Goal: Task Accomplishment & Management: Complete application form

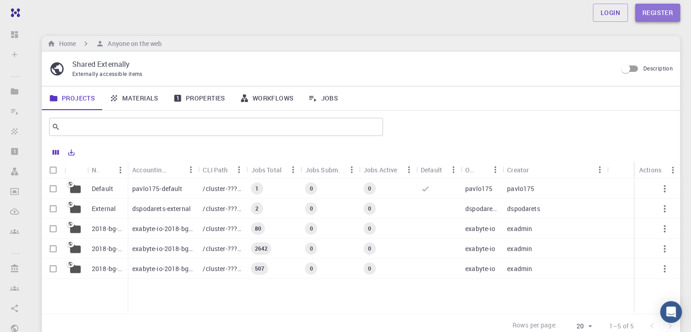
click at [649, 15] on link "Register" at bounding box center [657, 13] width 45 height 18
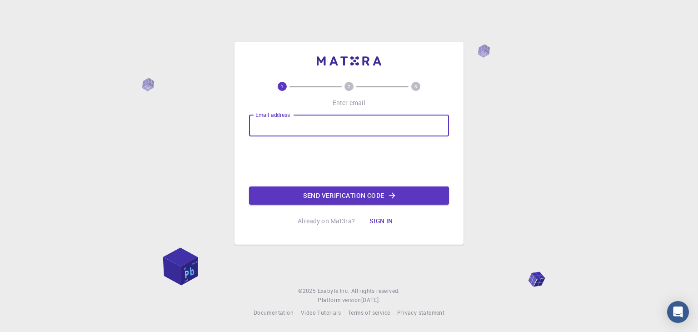
click at [299, 126] on input "Email address" at bounding box center [349, 125] width 200 height 22
click at [297, 126] on input "dilchintala25@gmail.com" at bounding box center [349, 125] width 200 height 22
type input "dilchintala25phd@gmail.com"
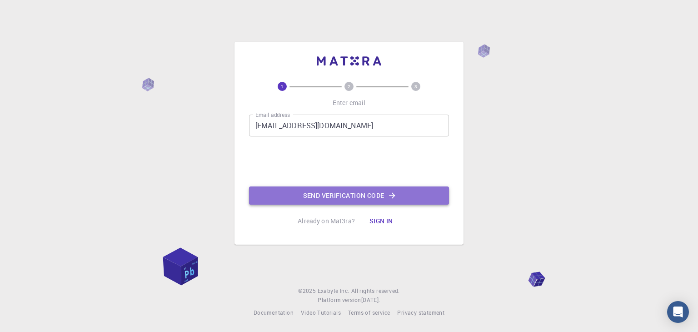
click at [383, 198] on button "Send verification code" at bounding box center [349, 195] width 200 height 18
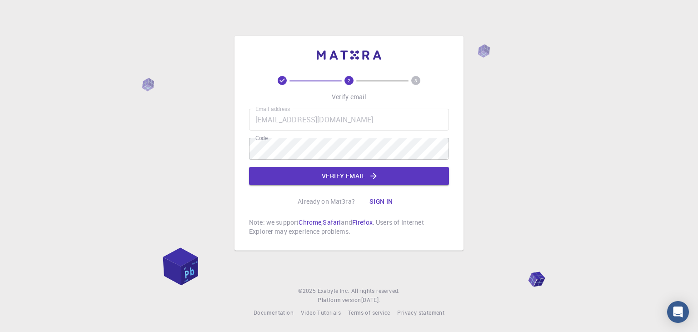
click at [489, 200] on div "2 3 Verify email Email address dilchintala25phd@gmail.com Email address Code Co…" at bounding box center [349, 166] width 698 height 332
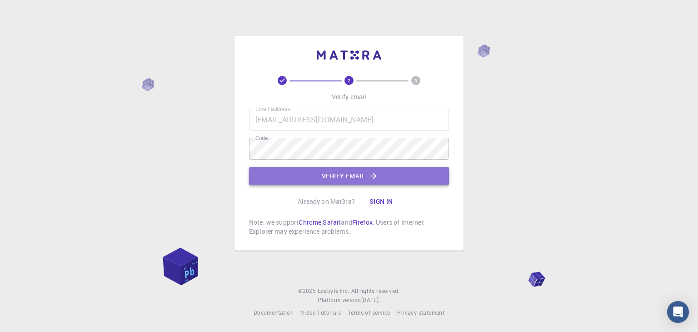
click at [355, 178] on button "Verify email" at bounding box center [349, 176] width 200 height 18
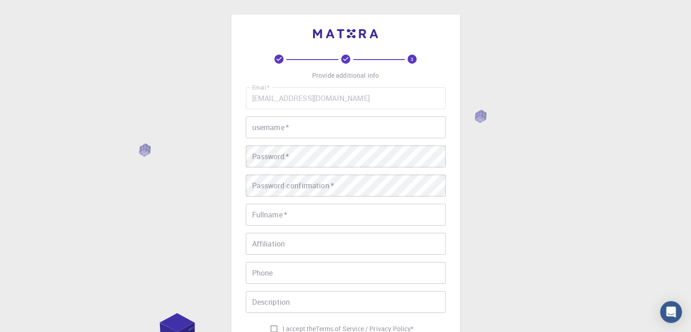
scroll to position [45, 0]
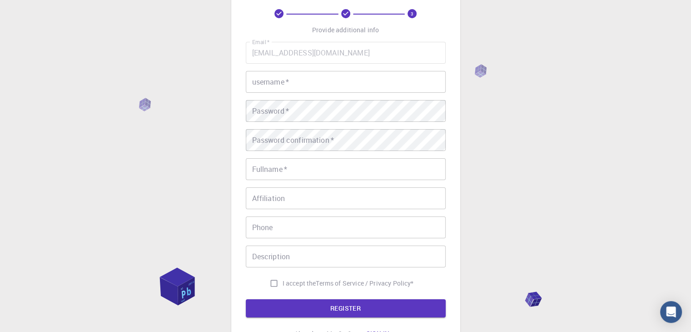
click at [323, 89] on input "username   *" at bounding box center [346, 82] width 200 height 22
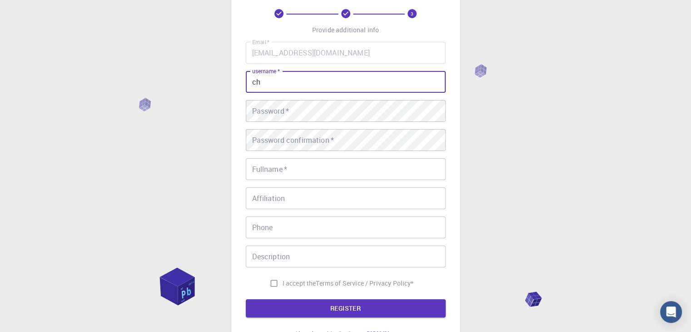
type input "c"
type input "DILLESWARARAO"
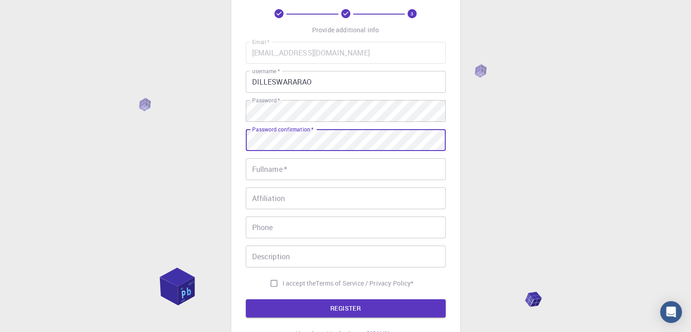
click at [266, 165] on input "Fullname   *" at bounding box center [346, 169] width 200 height 22
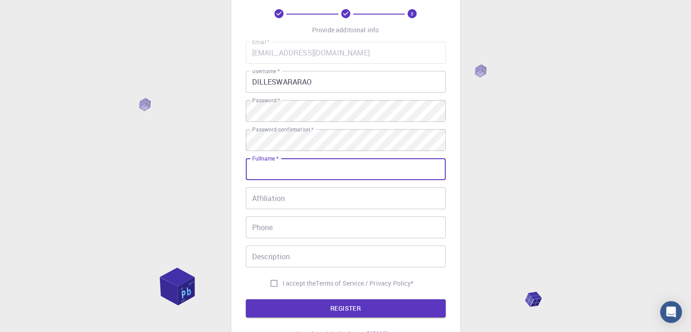
type input "d"
type input "DILLESWARARAO CHINTALA"
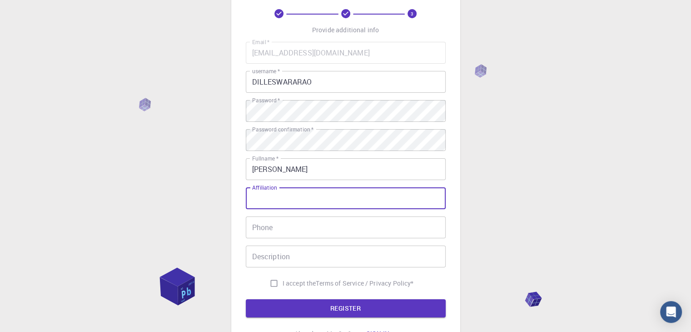
click at [283, 199] on input "Affiliation" at bounding box center [346, 198] width 200 height 22
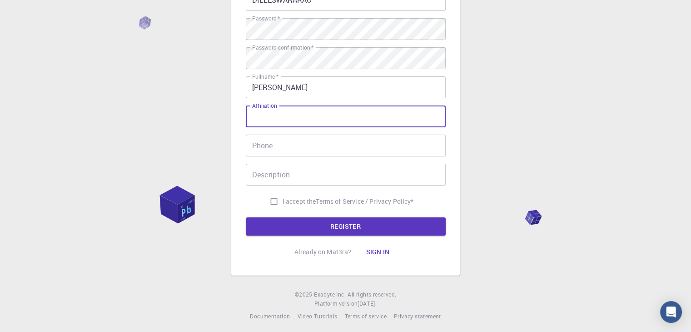
scroll to position [131, 0]
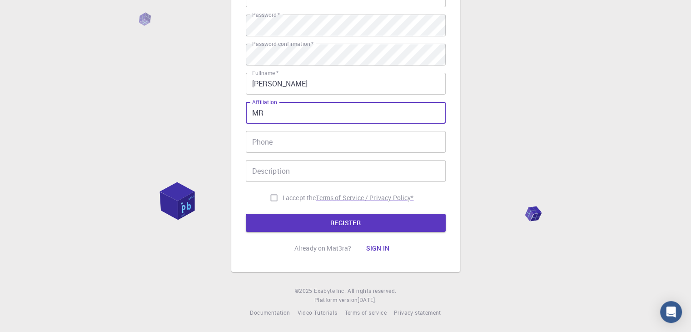
type input "M"
type input "JNTU KAKINADA"
click at [303, 146] on input "Phone" at bounding box center [346, 142] width 200 height 22
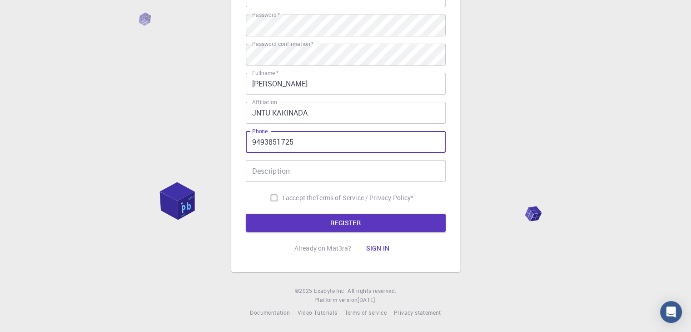
type input "9493851725"
click at [300, 169] on input "Description" at bounding box center [346, 171] width 200 height 22
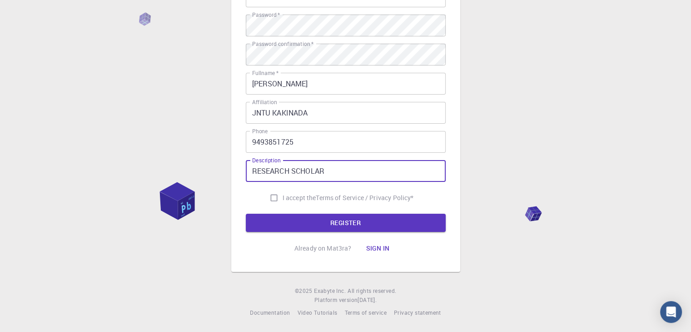
type input "RESEARCH SCHOLAR"
click at [271, 195] on input "I accept the Terms of Service / Privacy Policy *" at bounding box center [273, 197] width 17 height 17
checkbox input "true"
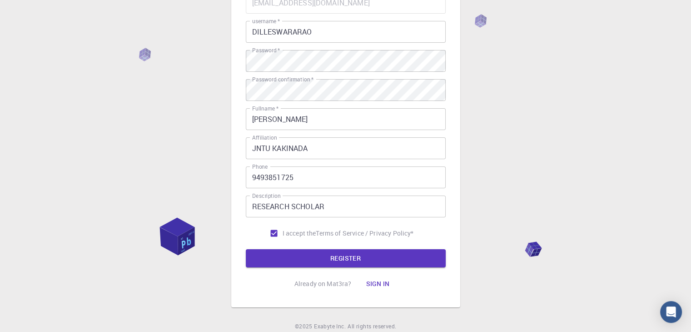
scroll to position [40, 0]
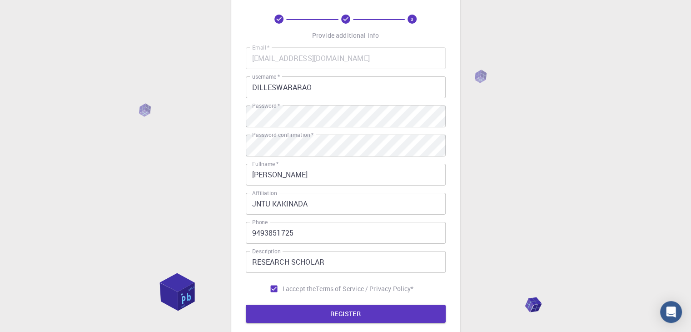
click at [327, 90] on input "DILLESWARARAO" at bounding box center [346, 87] width 200 height 22
click at [554, 132] on div "3 Provide additional info Email   * dilchintala25phd@gmail.com Email   * userna…" at bounding box center [345, 191] width 691 height 462
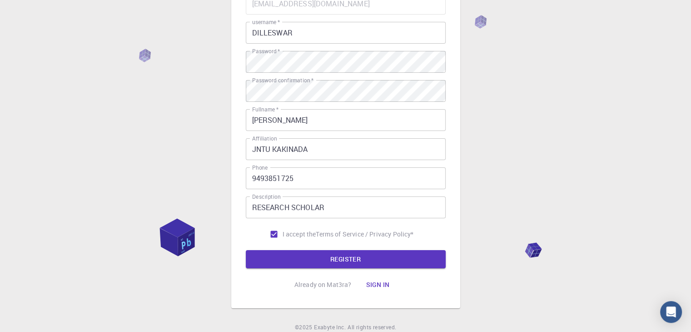
scroll to position [131, 0]
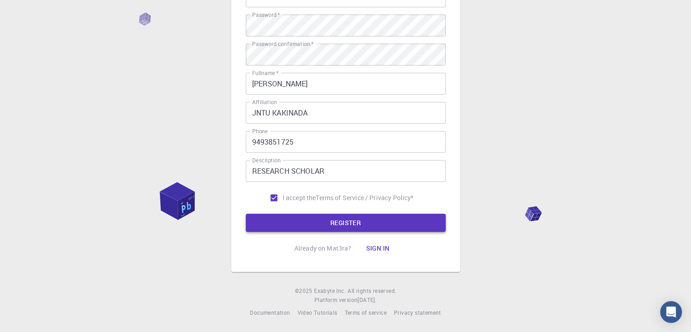
click at [378, 225] on button "REGISTER" at bounding box center [346, 223] width 200 height 18
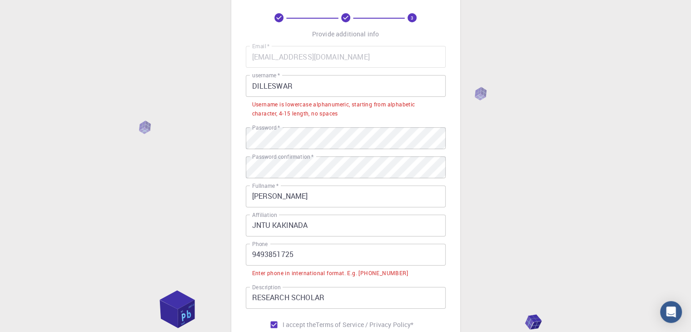
scroll to position [40, 0]
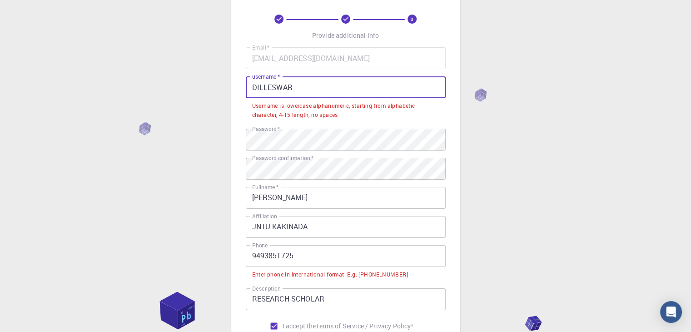
click at [343, 86] on input "DILLESWAR" at bounding box center [346, 87] width 200 height 22
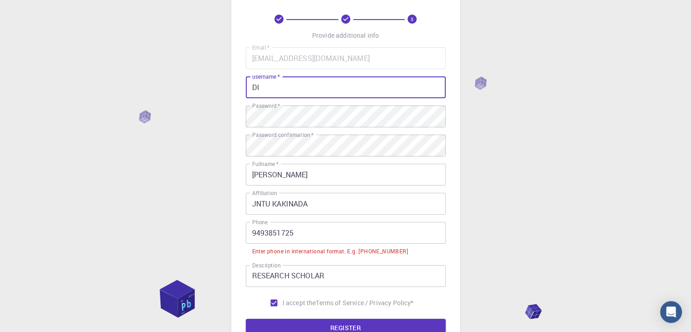
type input "D"
type input "dilchintala25"
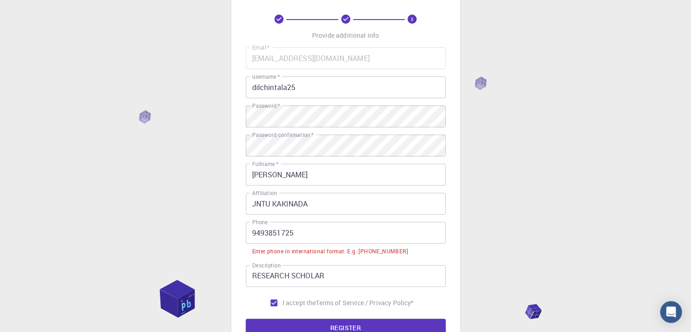
click at [482, 140] on div "3 Provide additional info Email   * dilchintala25phd@gmail.com Email   * userna…" at bounding box center [345, 198] width 691 height 477
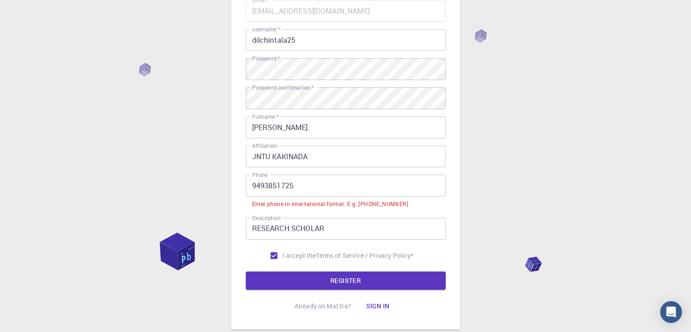
scroll to position [145, 0]
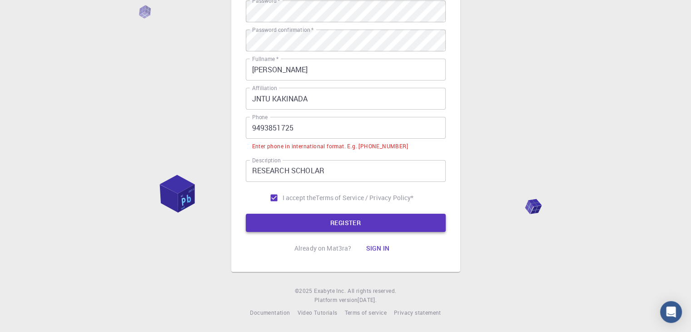
click at [353, 221] on button "REGISTER" at bounding box center [346, 223] width 200 height 18
click at [349, 228] on button "REGISTER" at bounding box center [346, 223] width 200 height 18
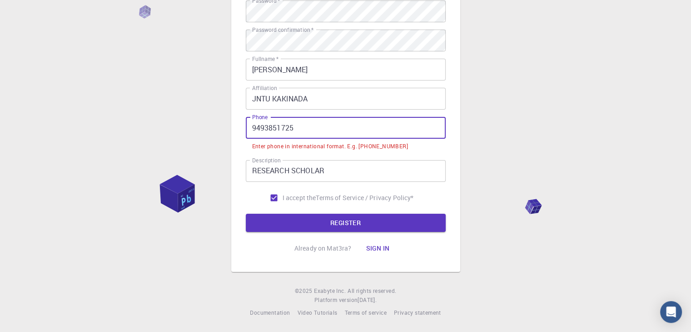
click at [251, 127] on input "9493851725" at bounding box center [346, 128] width 200 height 22
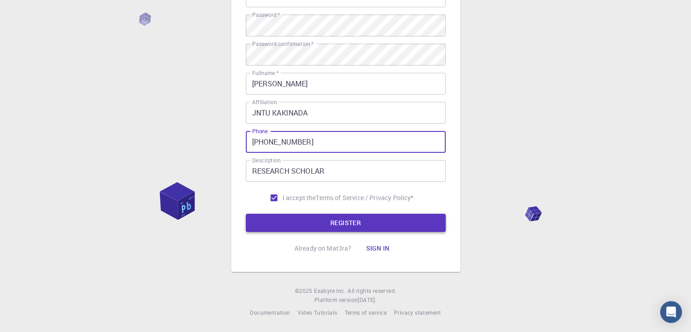
type input "+919493851725"
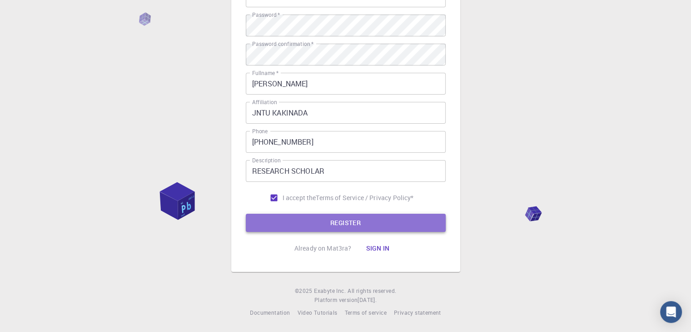
click at [338, 219] on button "REGISTER" at bounding box center [346, 223] width 200 height 18
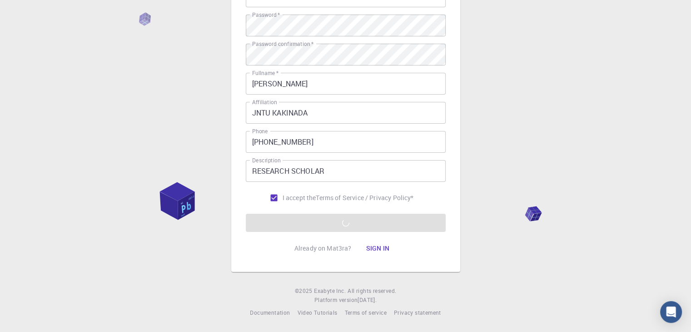
click at [376, 248] on button "Sign in" at bounding box center [377, 248] width 38 height 18
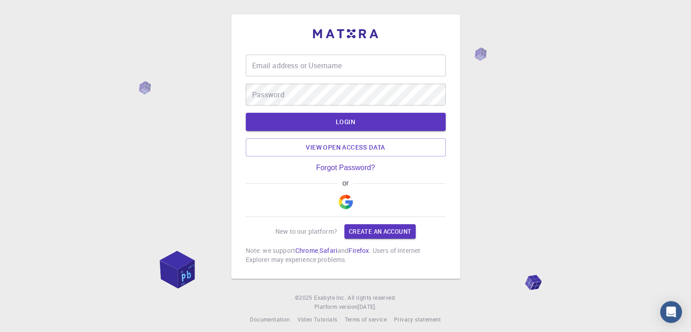
click at [343, 201] on img "button" at bounding box center [345, 201] width 15 height 15
click at [348, 203] on img "button" at bounding box center [345, 201] width 15 height 15
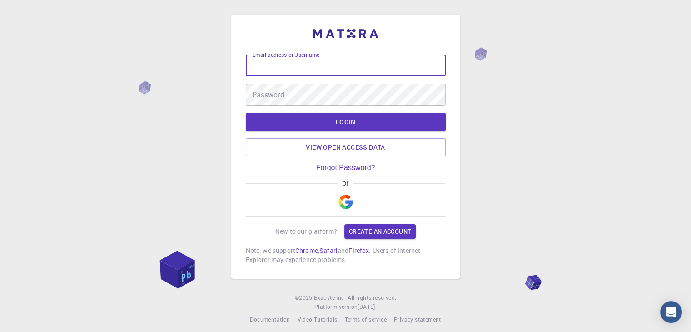
click at [356, 70] on input "Email address or Username" at bounding box center [346, 66] width 200 height 22
click at [347, 204] on img "button" at bounding box center [345, 201] width 15 height 15
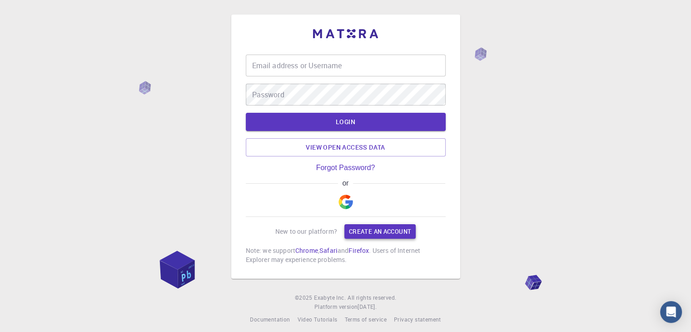
click at [394, 233] on link "Create an account" at bounding box center [379, 231] width 71 height 15
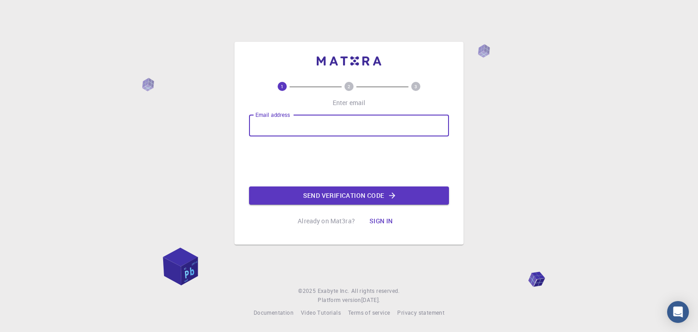
click at [291, 128] on input "Email address" at bounding box center [349, 125] width 200 height 22
type input "dilchintala25phd@gmail.com"
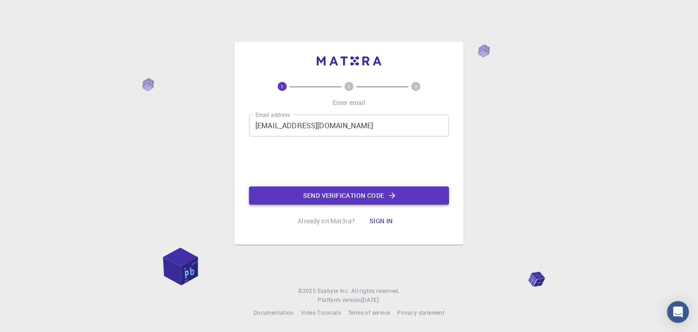
click at [314, 193] on button "Send verification code" at bounding box center [349, 195] width 200 height 18
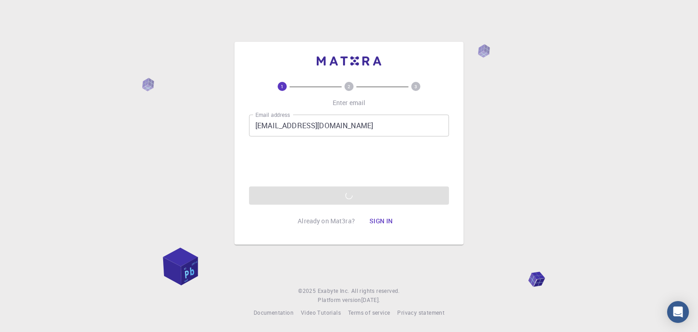
click at [360, 197] on div "Email address dilchintala25phd@gmail.com Email address 0cAFcWeA4RFiPt4jdAnmo0rw…" at bounding box center [349, 159] width 200 height 90
